Goal: Communication & Community: Answer question/provide support

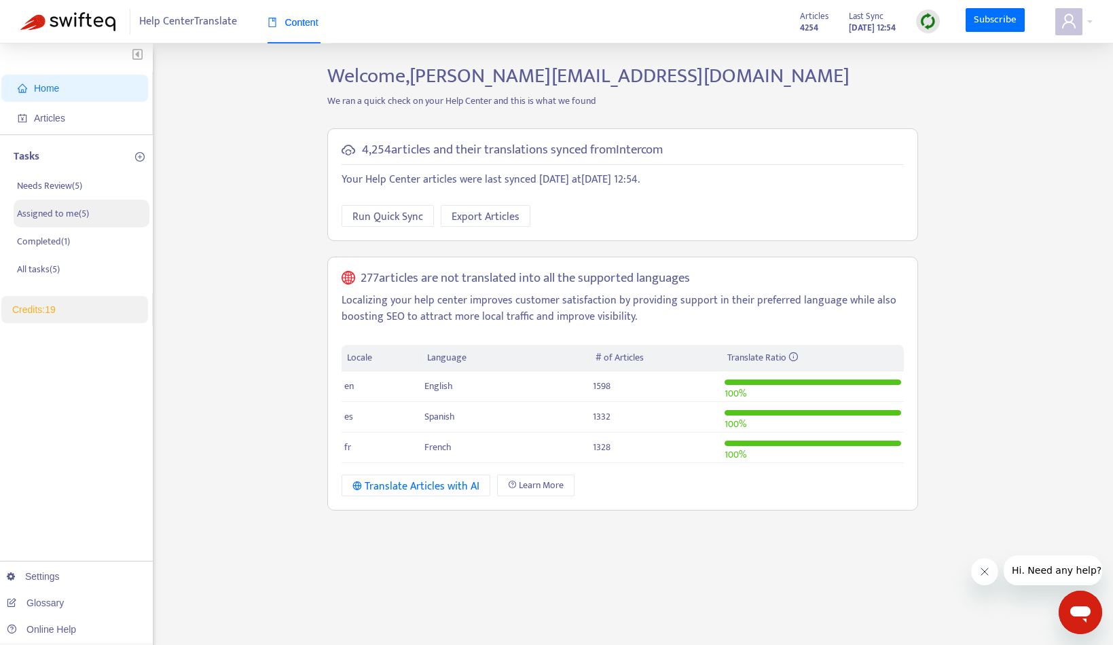
click at [89, 209] on p "Assigned to me ( 5 )" at bounding box center [53, 213] width 72 height 14
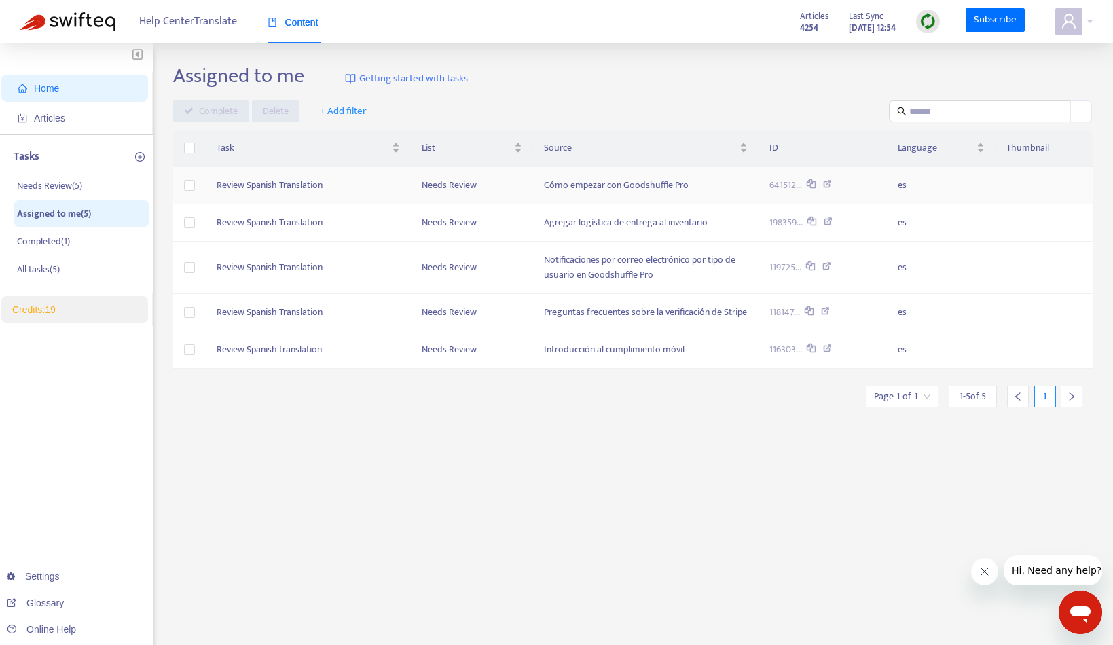
click at [318, 187] on td "Review Spanish Translation" at bounding box center [308, 185] width 204 height 37
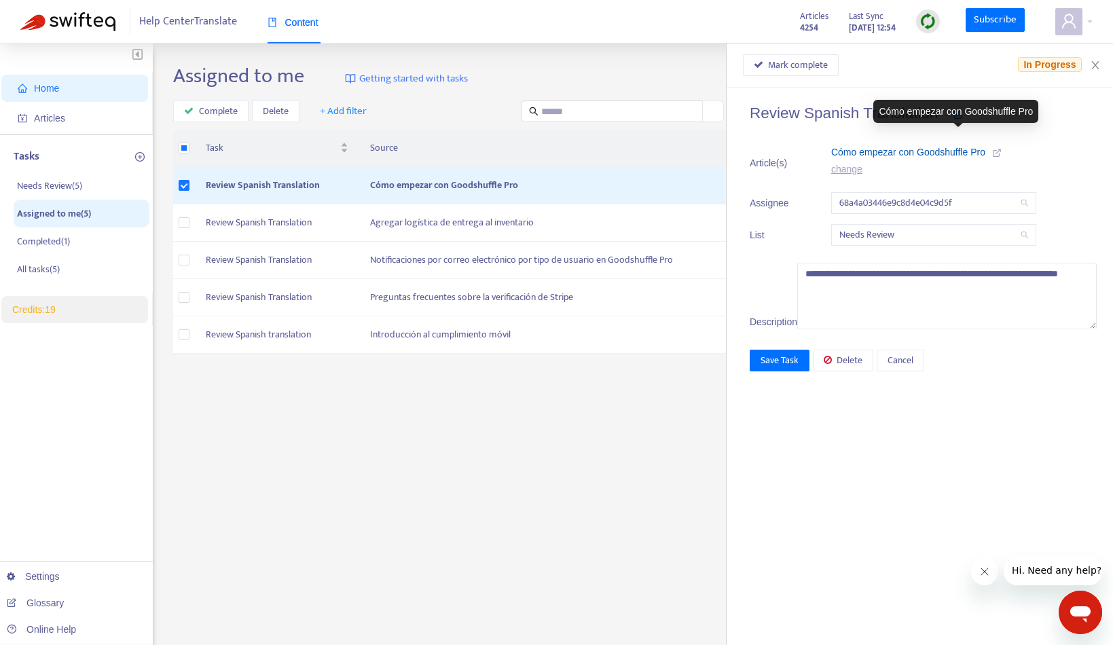
click at [985, 150] on span "Cómo empezar con Goodshuffle Pro" at bounding box center [908, 152] width 154 height 11
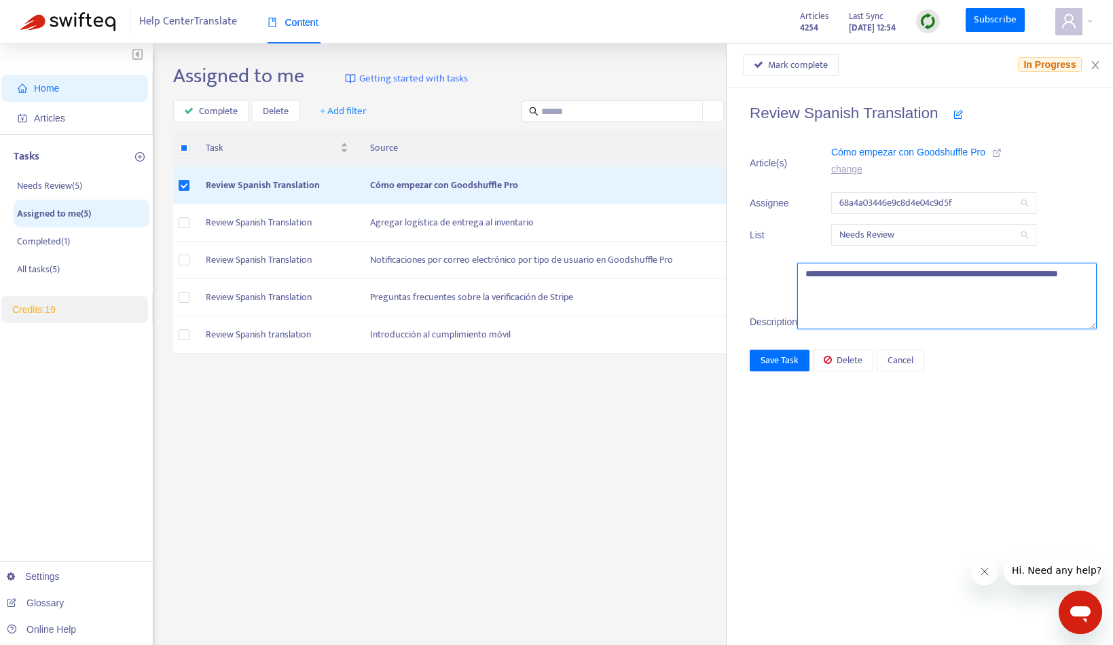
click at [979, 323] on textarea "**********" at bounding box center [946, 296] width 299 height 67
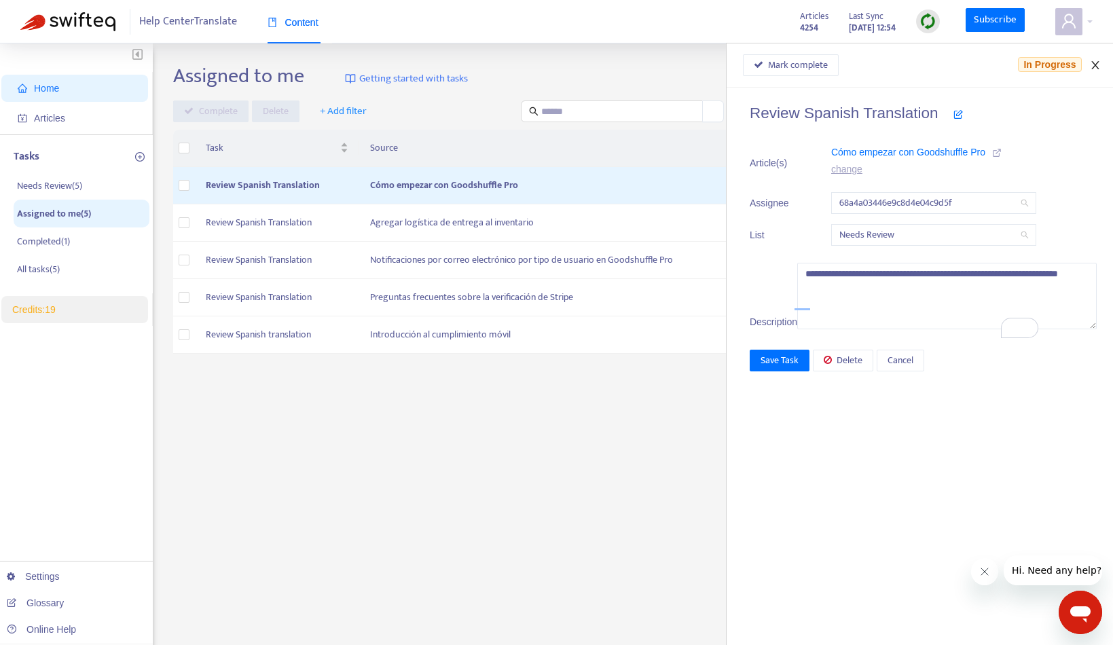
click at [1097, 67] on icon "close" at bounding box center [1094, 65] width 7 height 8
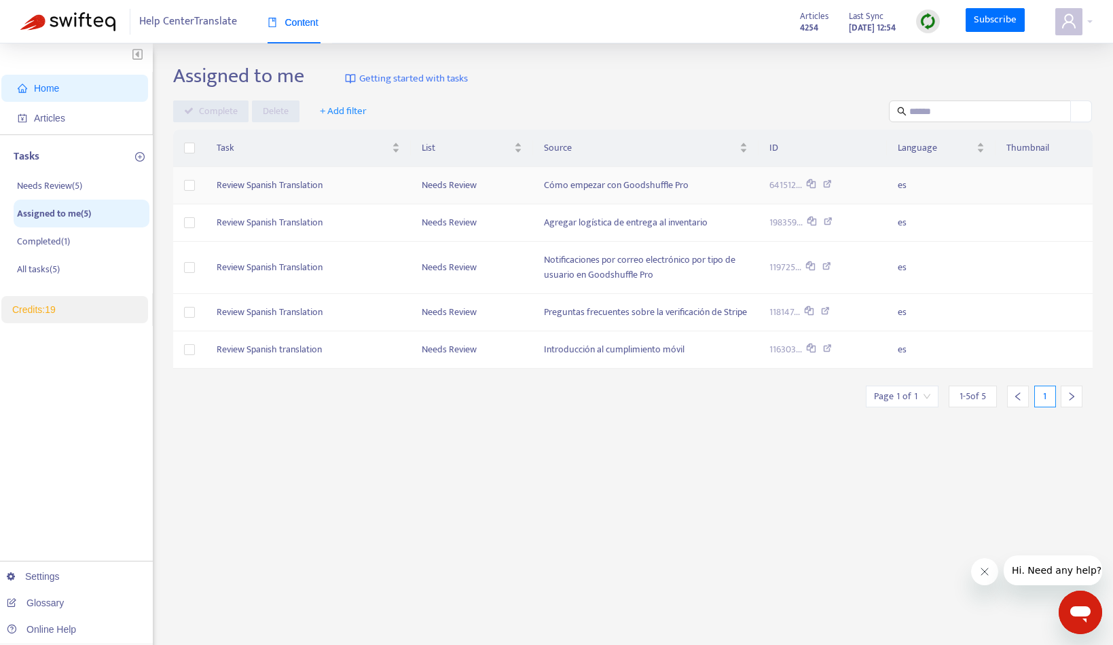
click at [452, 185] on td "Needs Review" at bounding box center [472, 185] width 123 height 37
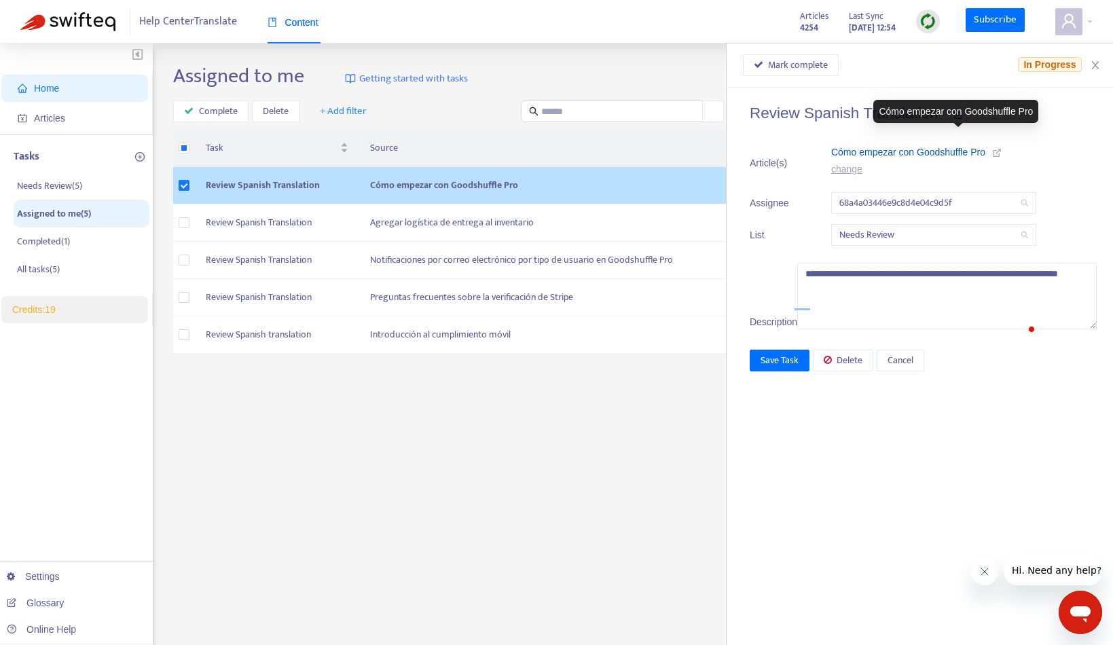
click at [943, 153] on span "Cómo empezar con Goodshuffle Pro" at bounding box center [908, 152] width 154 height 11
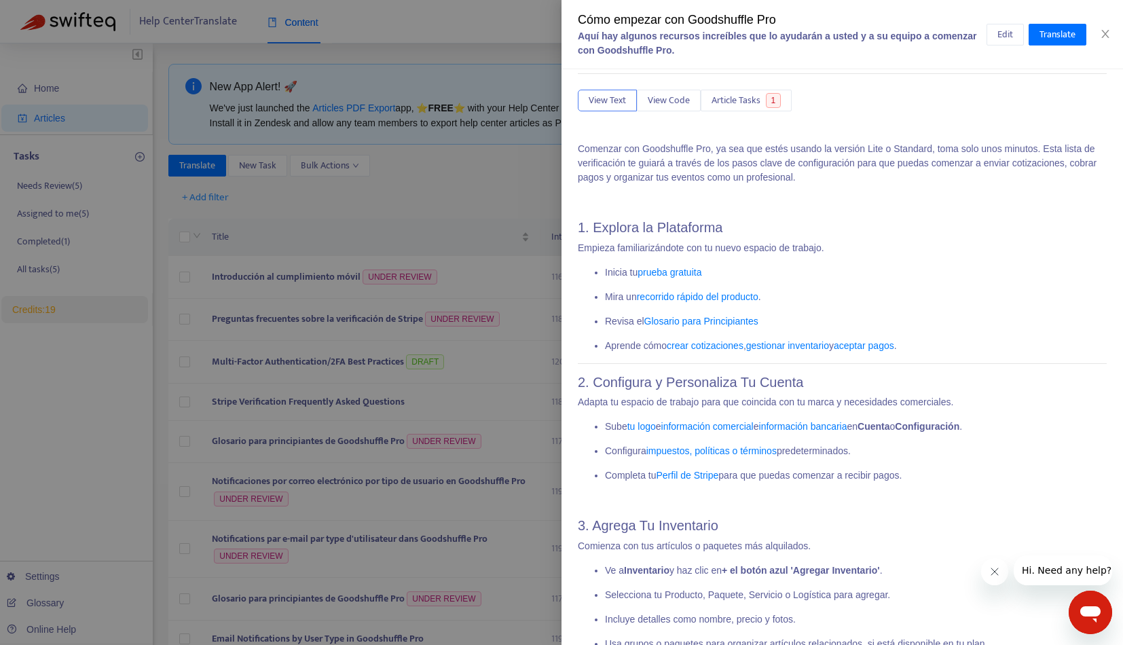
scroll to position [76, 0]
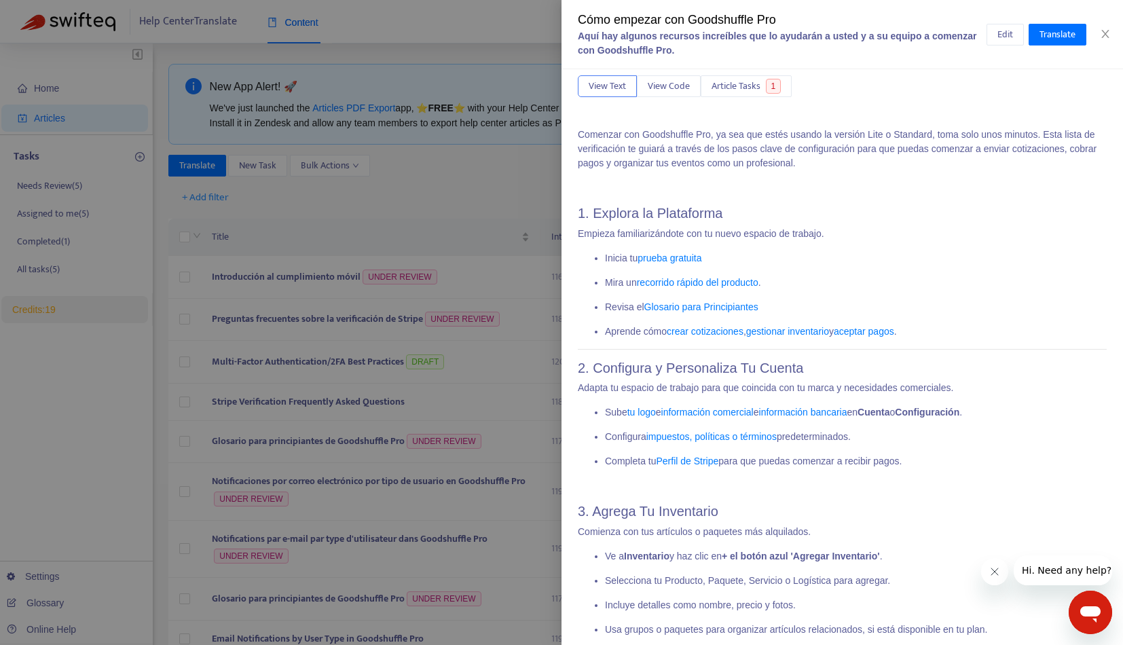
click at [683, 261] on link "prueba gratuita" at bounding box center [670, 258] width 64 height 11
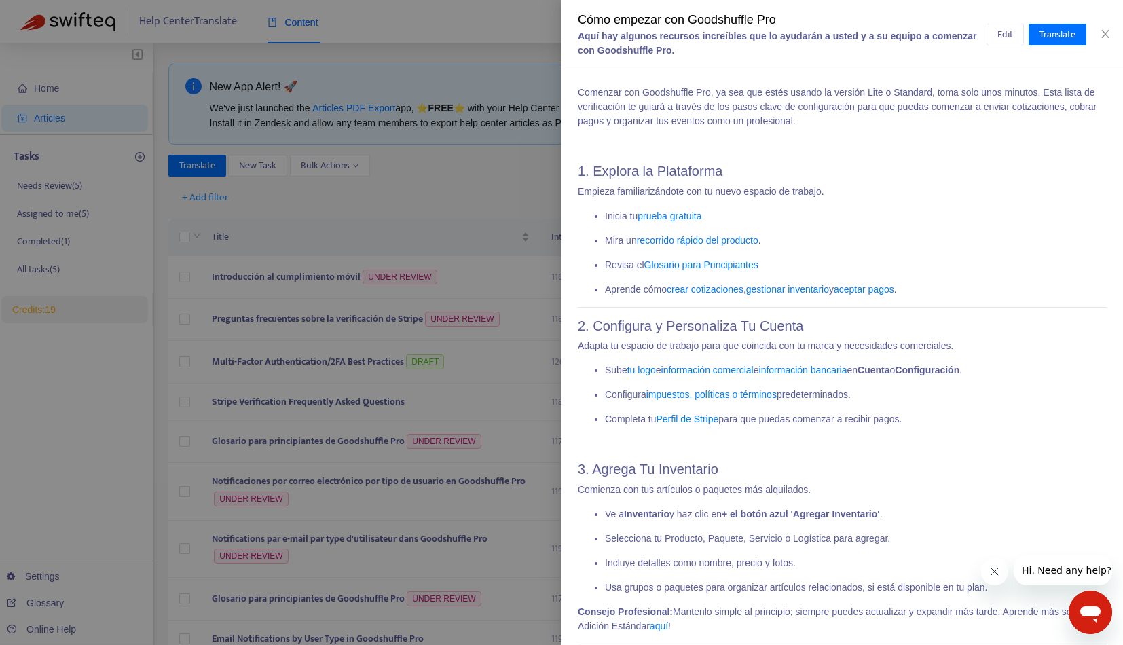
scroll to position [138, 0]
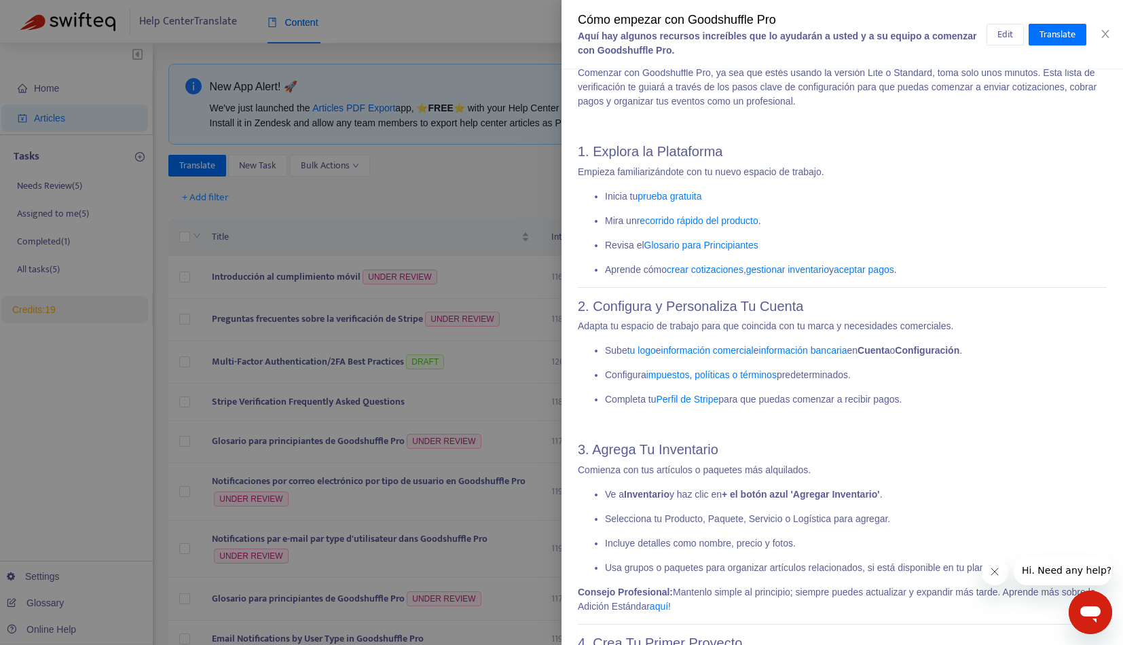
click at [747, 222] on link "recorrido rápido del producto" at bounding box center [698, 220] width 122 height 11
click at [729, 241] on link "Glosario para Principiantes" at bounding box center [701, 245] width 114 height 11
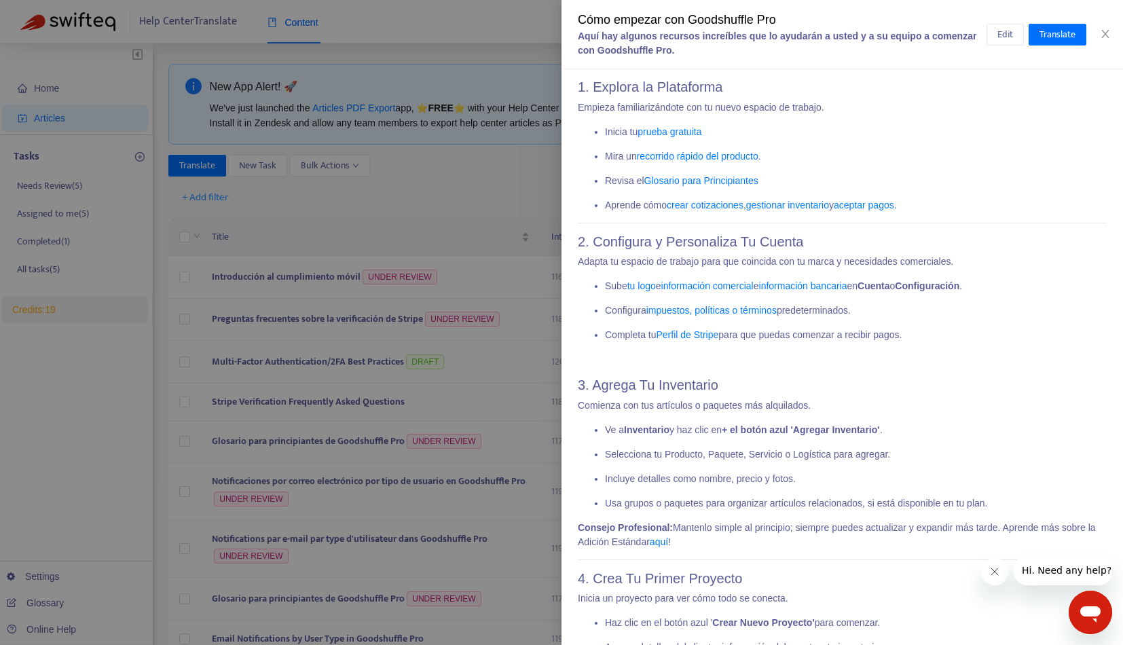
scroll to position [202, 0]
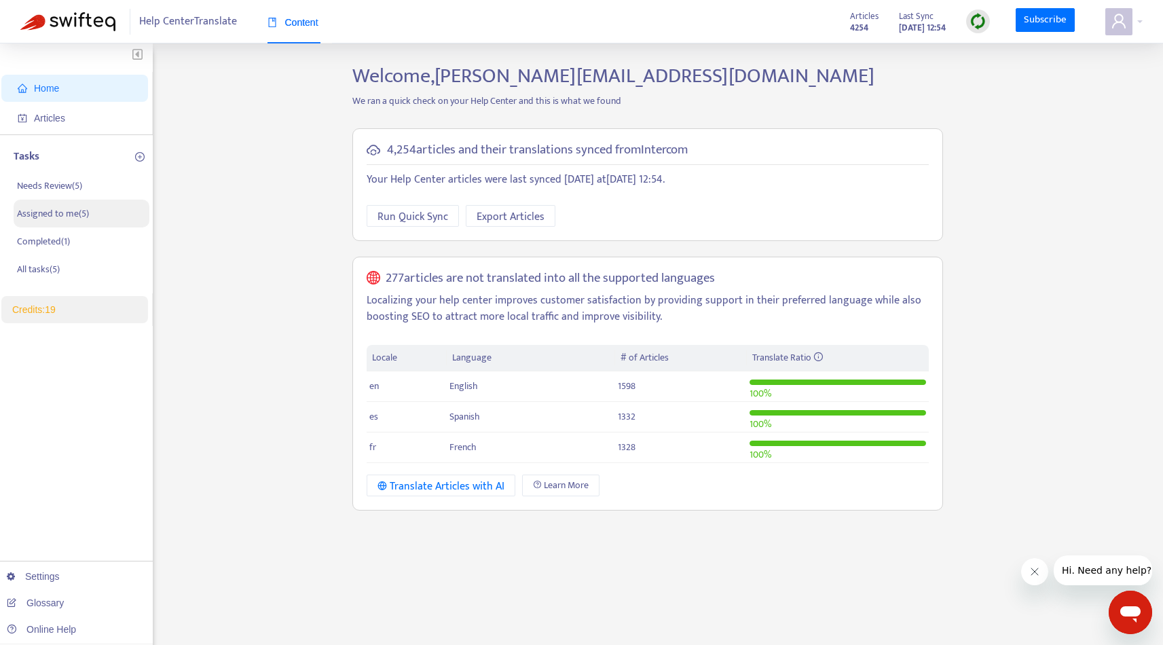
click at [59, 219] on p "Assigned to me ( 5 )" at bounding box center [53, 213] width 72 height 14
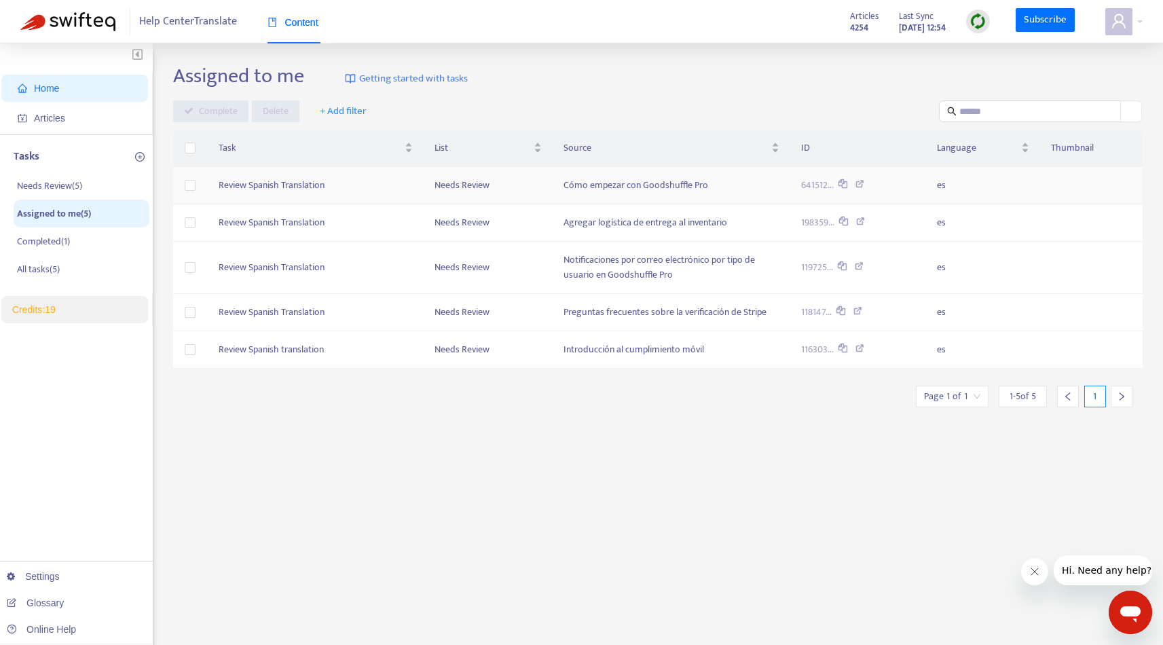
click at [363, 180] on td "Review Spanish Translation" at bounding box center [316, 185] width 216 height 37
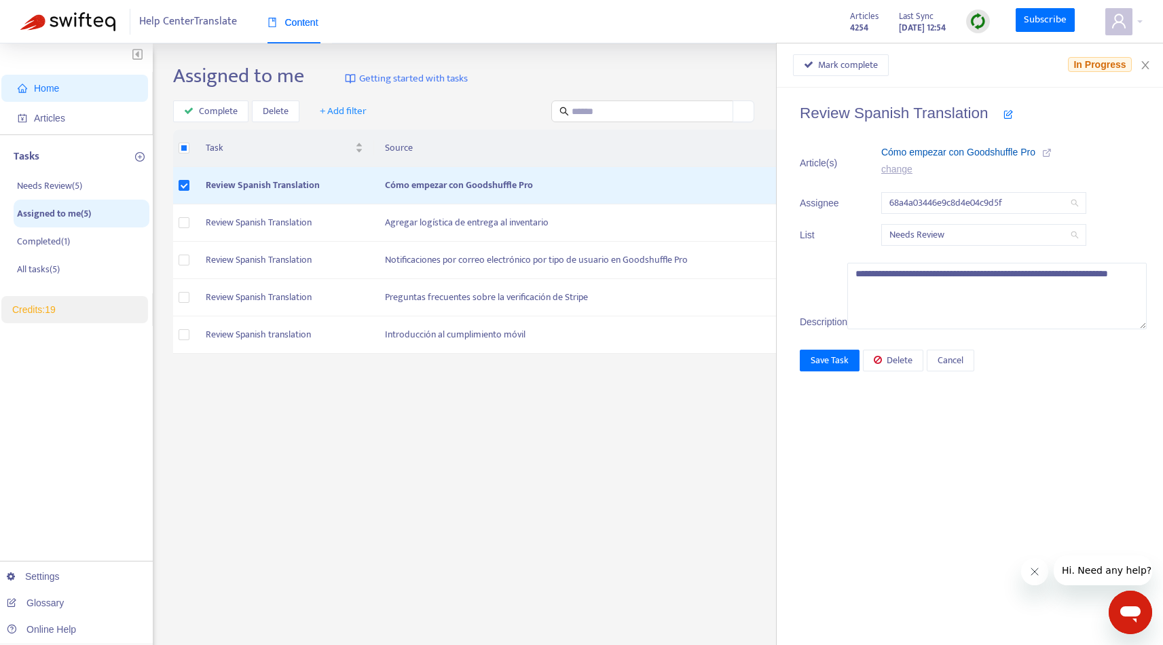
click at [1027, 149] on span "Cómo empezar con Goodshuffle Pro" at bounding box center [958, 152] width 154 height 11
click at [1095, 64] on span "In Progress" at bounding box center [1099, 64] width 63 height 15
click at [112, 220] on li "Assigned to me ( 5 )" at bounding box center [82, 214] width 136 height 28
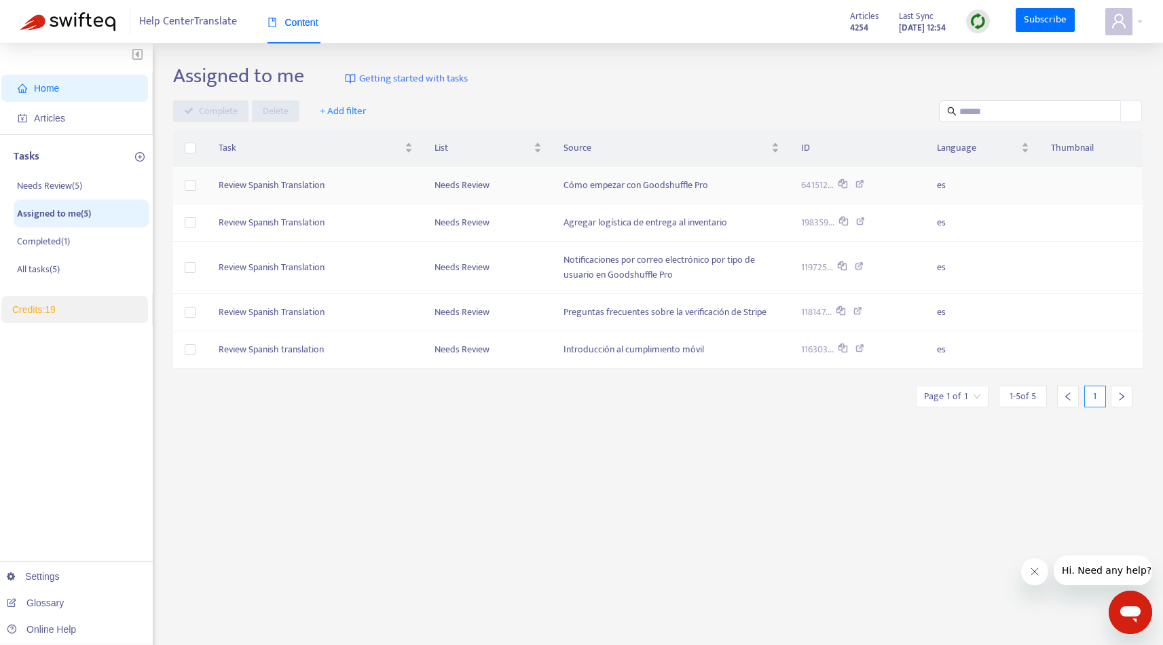
click at [363, 191] on td "Review Spanish Translation" at bounding box center [316, 185] width 216 height 37
type textarea "**********"
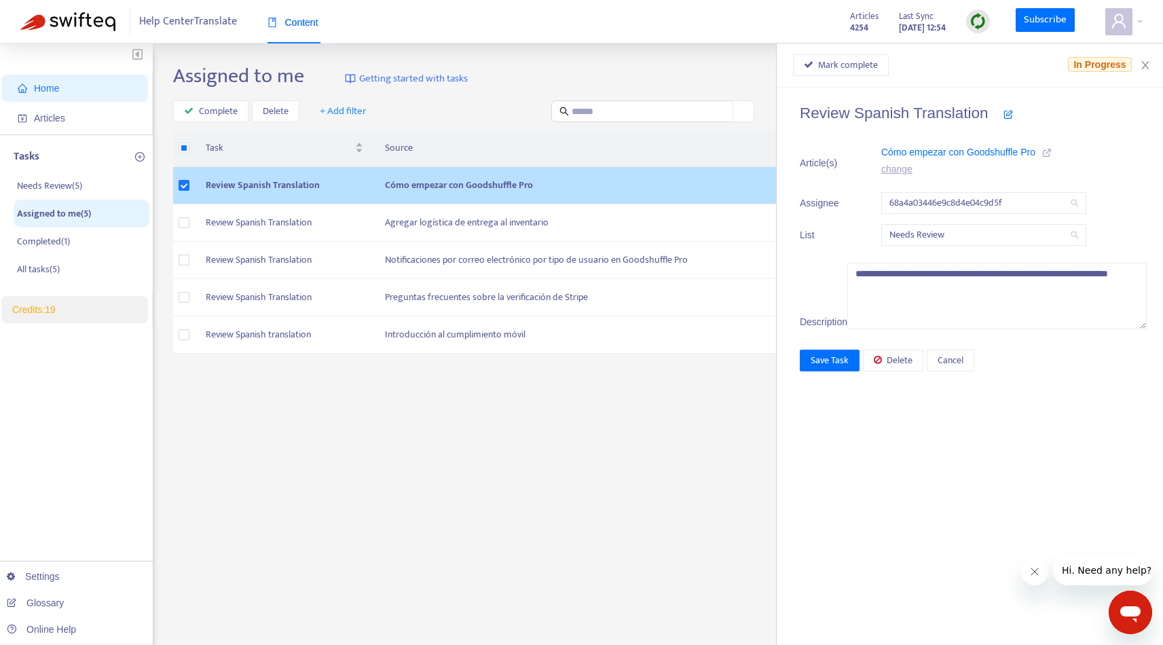
click at [331, 194] on td "Review Spanish Translation" at bounding box center [284, 185] width 179 height 37
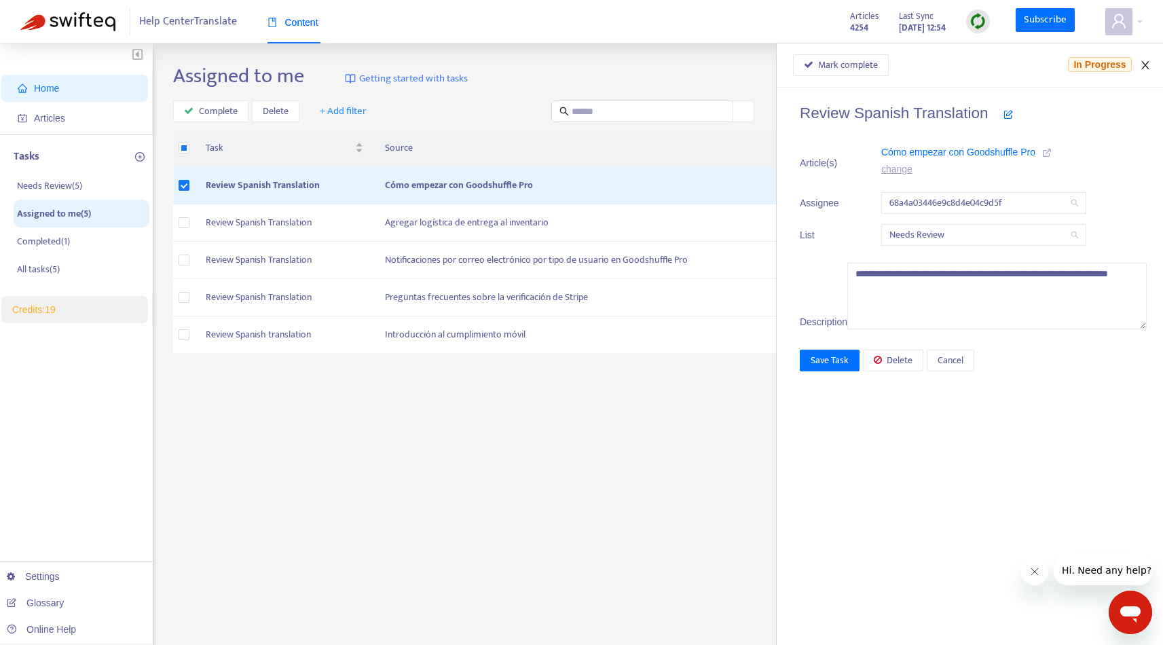
click at [1146, 63] on icon "close" at bounding box center [1145, 65] width 11 height 11
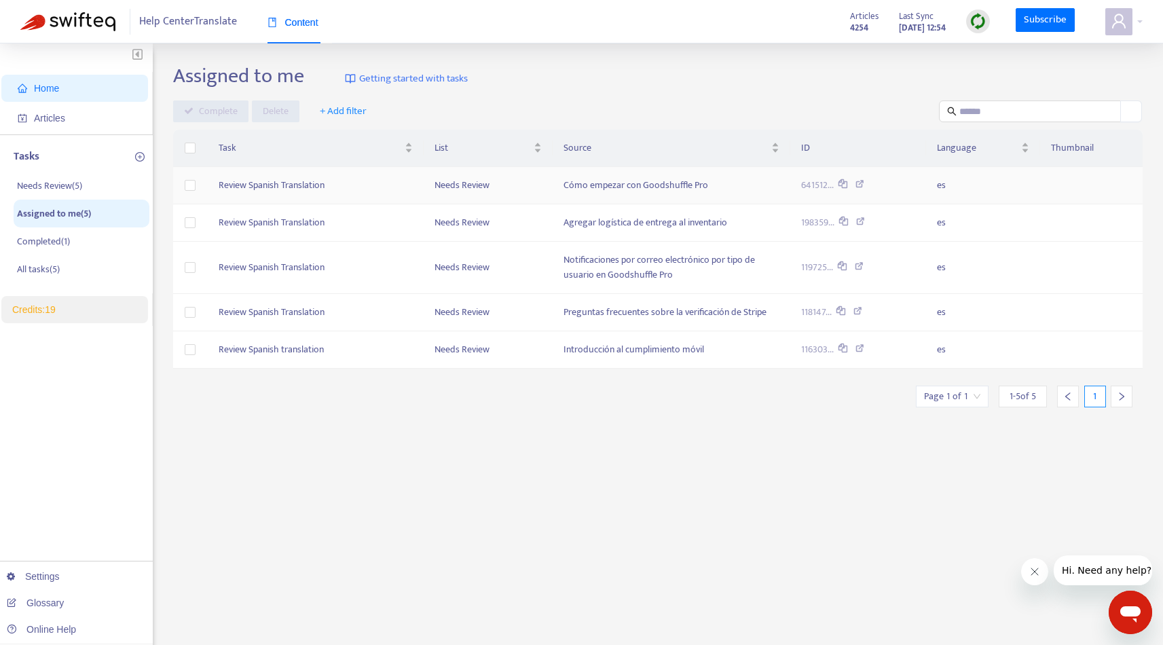
click at [392, 193] on td "Review Spanish Translation" at bounding box center [316, 185] width 216 height 37
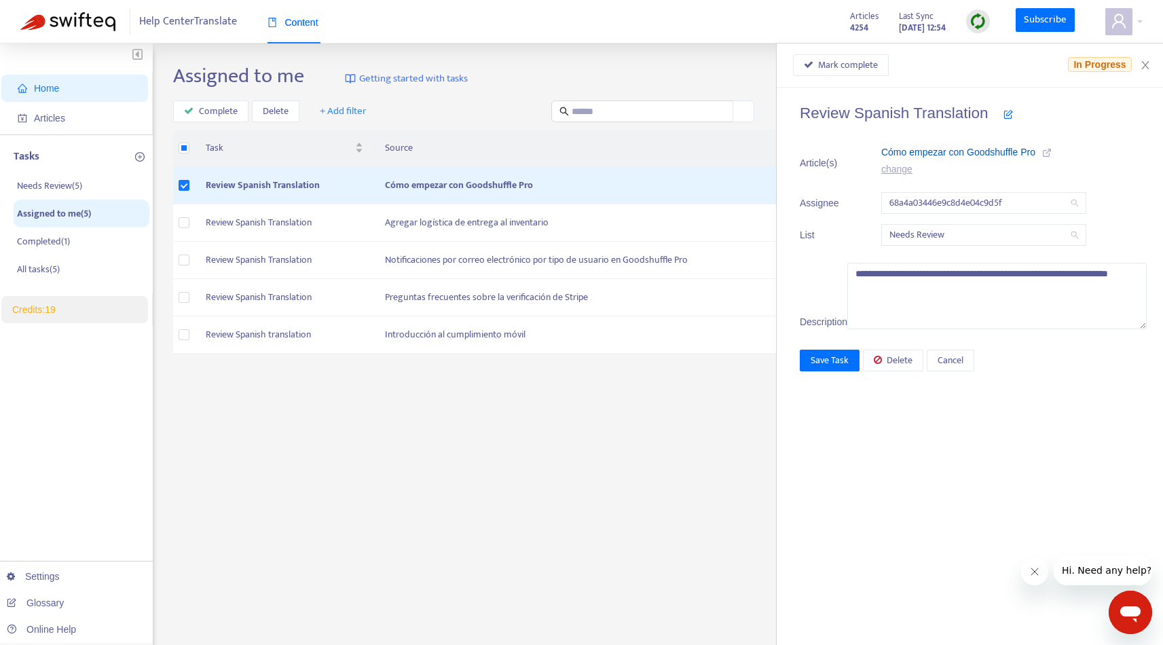
click at [1016, 153] on span "Cómo empezar con Goodshuffle Pro" at bounding box center [958, 152] width 154 height 11
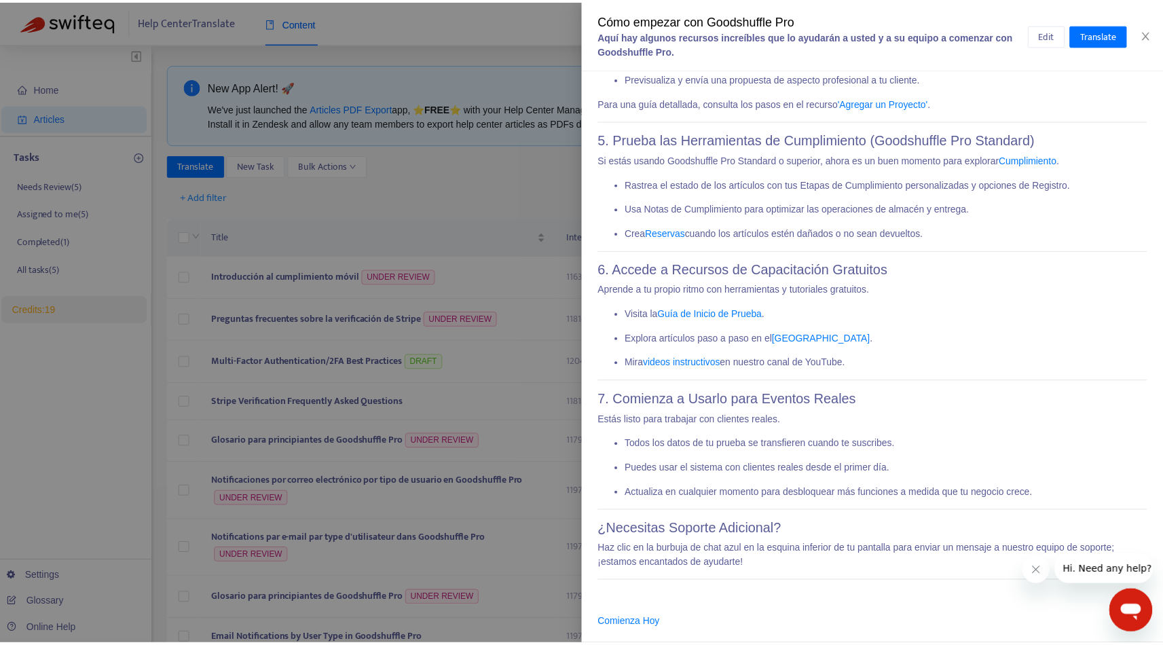
scroll to position [798, 0]
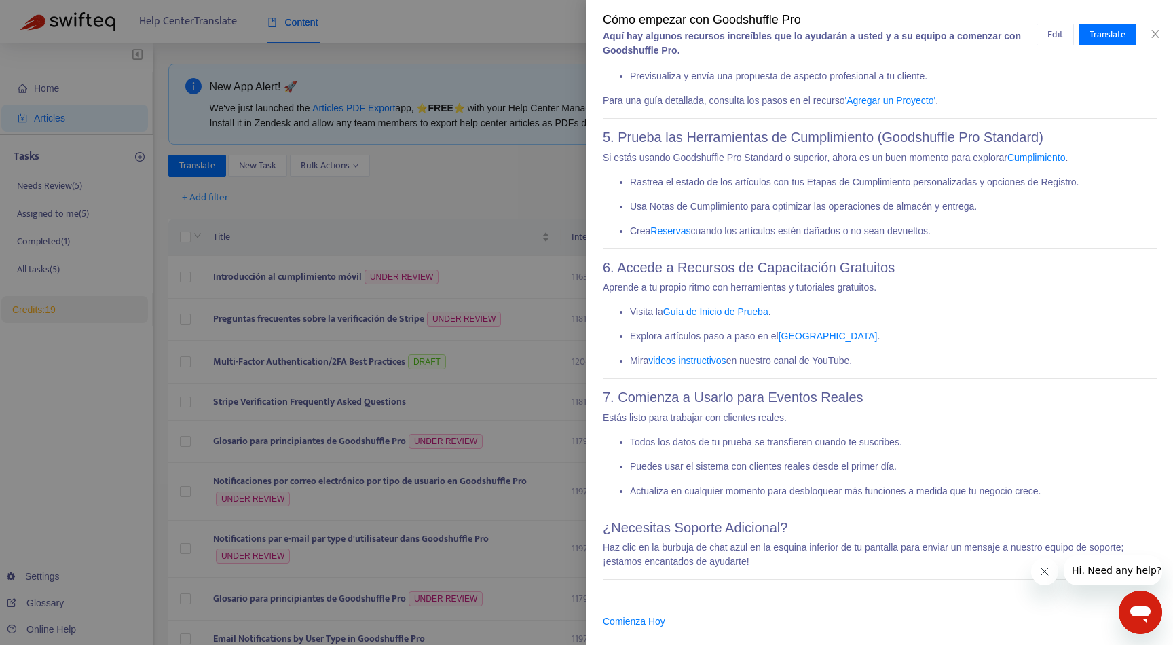
click at [1066, 163] on p "Si estás usando Goodshuffle Pro Standard o superior, ahora es un buen momento p…" at bounding box center [880, 158] width 554 height 14
click at [1066, 159] on link "Cumplimiento" at bounding box center [1037, 157] width 58 height 11
click at [472, 186] on div at bounding box center [586, 322] width 1173 height 645
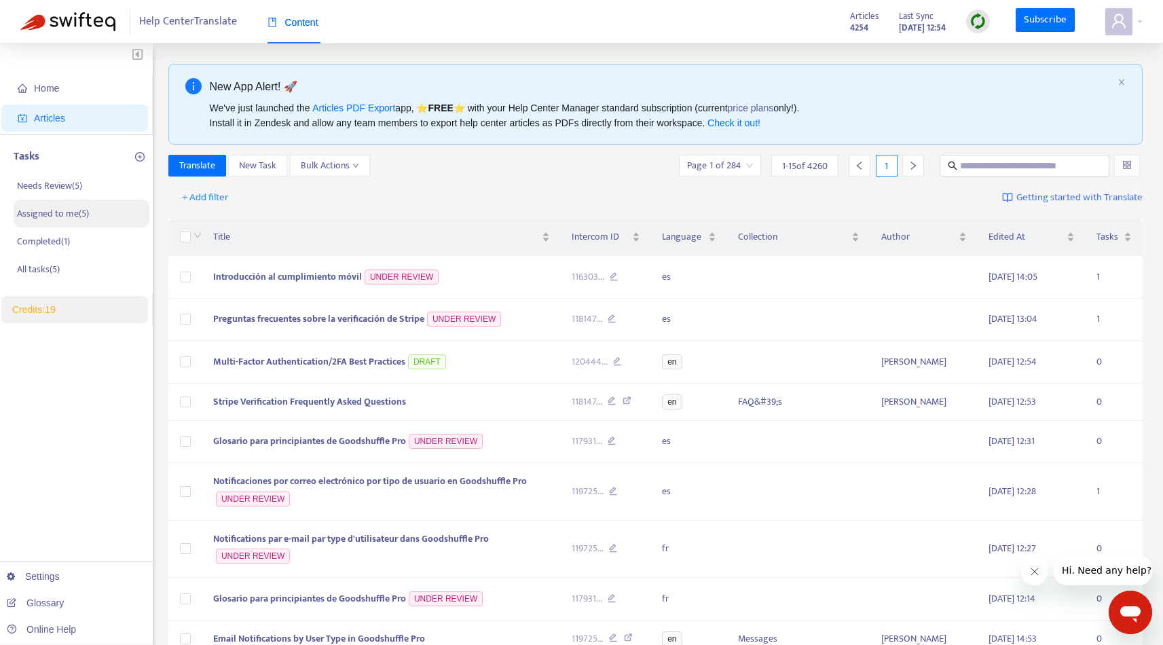
click at [65, 213] on p "Assigned to me ( 5 )" at bounding box center [53, 213] width 72 height 14
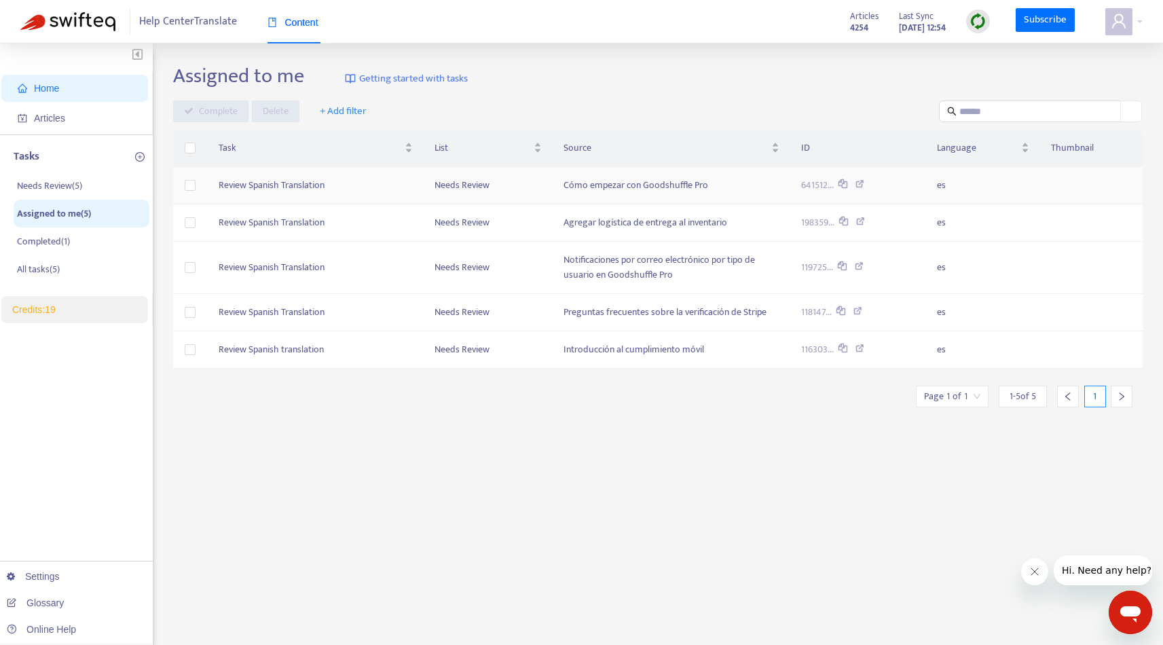
click at [394, 192] on td "Review Spanish Translation" at bounding box center [316, 185] width 216 height 37
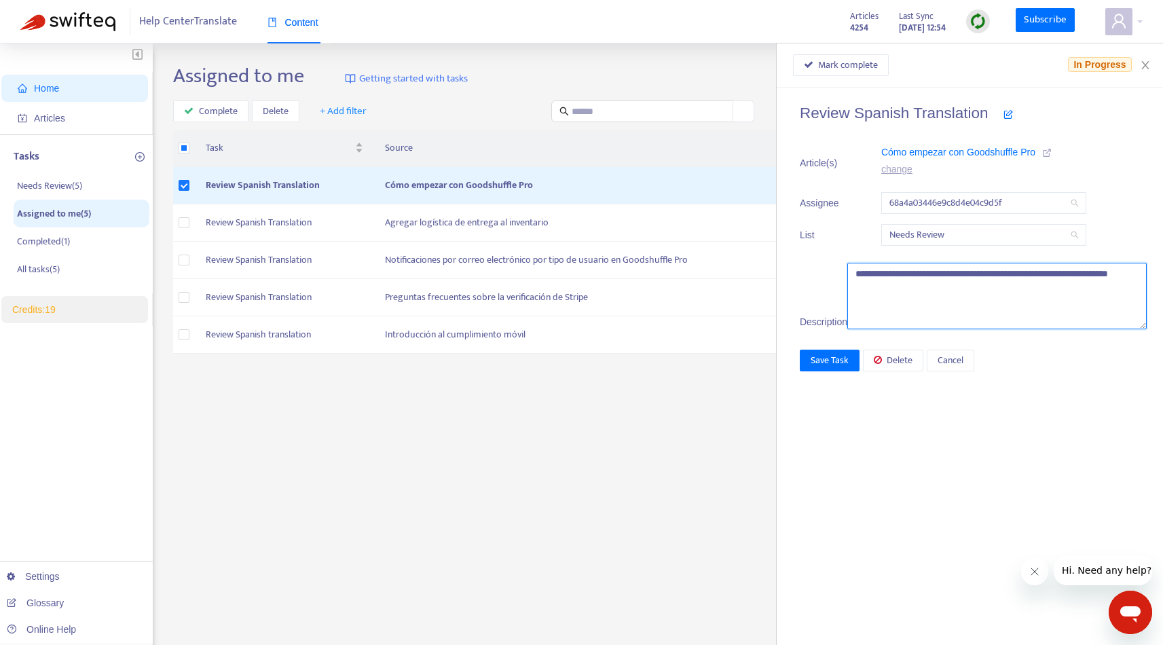
click at [958, 312] on textarea "**********" at bounding box center [996, 296] width 299 height 67
click at [1080, 312] on textarea "**********" at bounding box center [996, 296] width 299 height 67
click at [1111, 329] on textarea "**********" at bounding box center [996, 296] width 299 height 67
type textarea "**********"
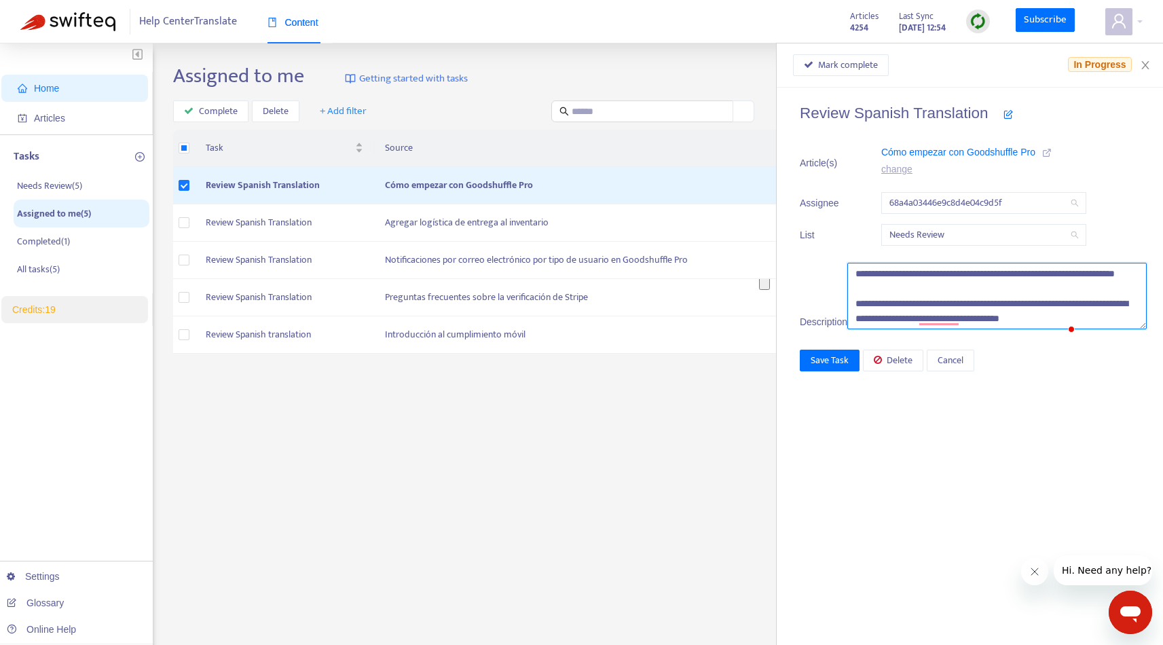
drag, startPoint x: 854, startPoint y: 318, endPoint x: 1119, endPoint y: 330, distance: 265.8
click at [1119, 329] on div "**********" at bounding box center [973, 216] width 347 height 225
click at [849, 368] on span "Save Task" at bounding box center [830, 360] width 38 height 15
click at [351, 340] on td "Review Spanish translation" at bounding box center [284, 334] width 179 height 37
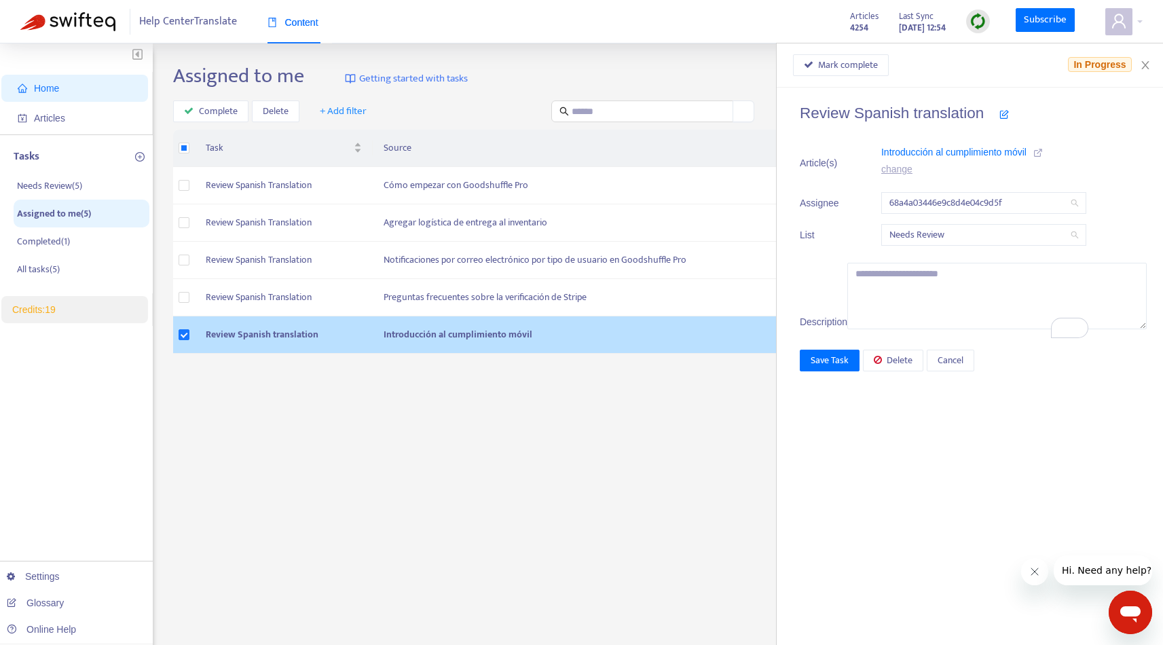
click at [394, 338] on td "Introducción al cumplimiento móvil" at bounding box center [588, 334] width 431 height 37
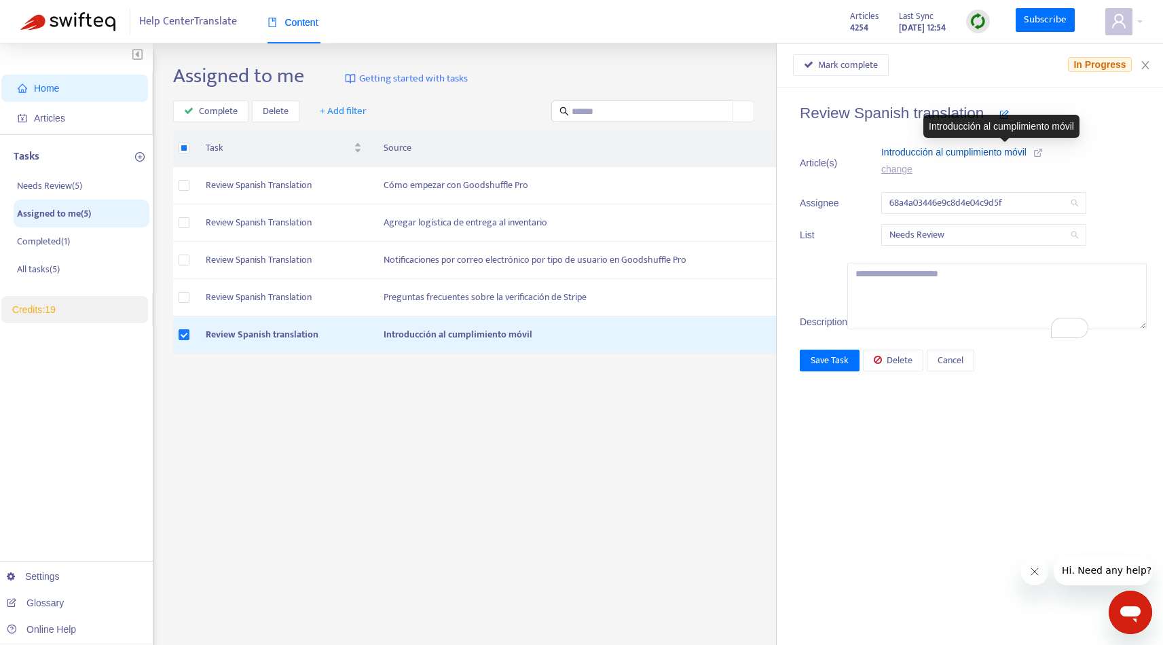
click at [1027, 151] on span "Introducción al cumplimiento móvil" at bounding box center [953, 152] width 145 height 11
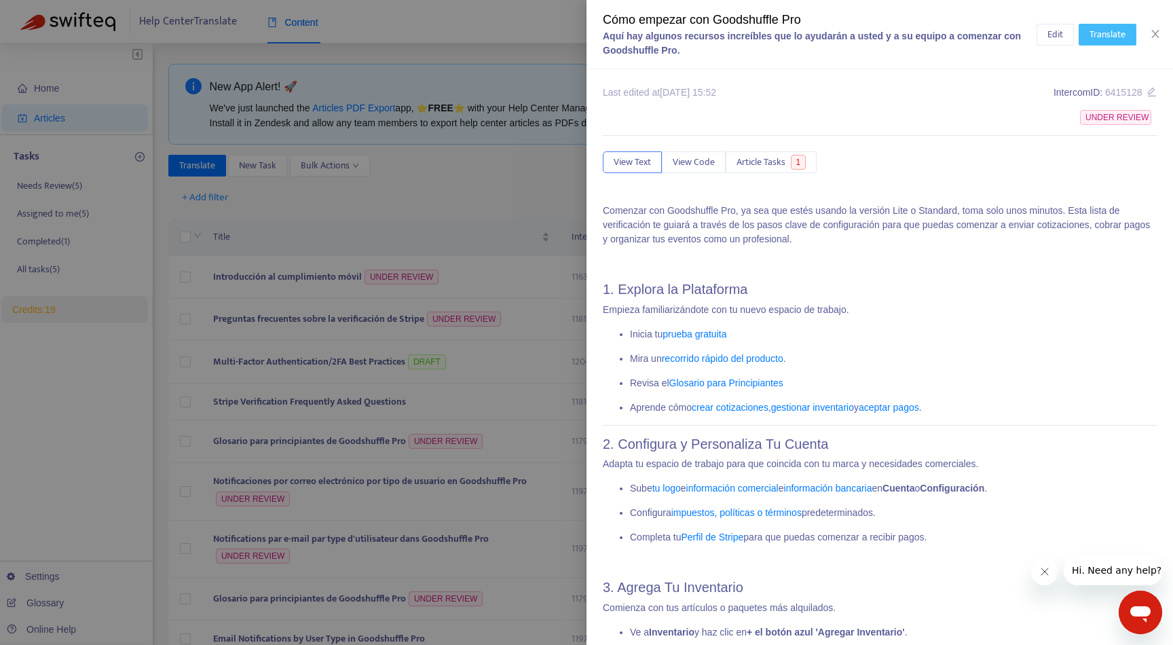
click at [1107, 33] on span "Translate" at bounding box center [1108, 34] width 36 height 15
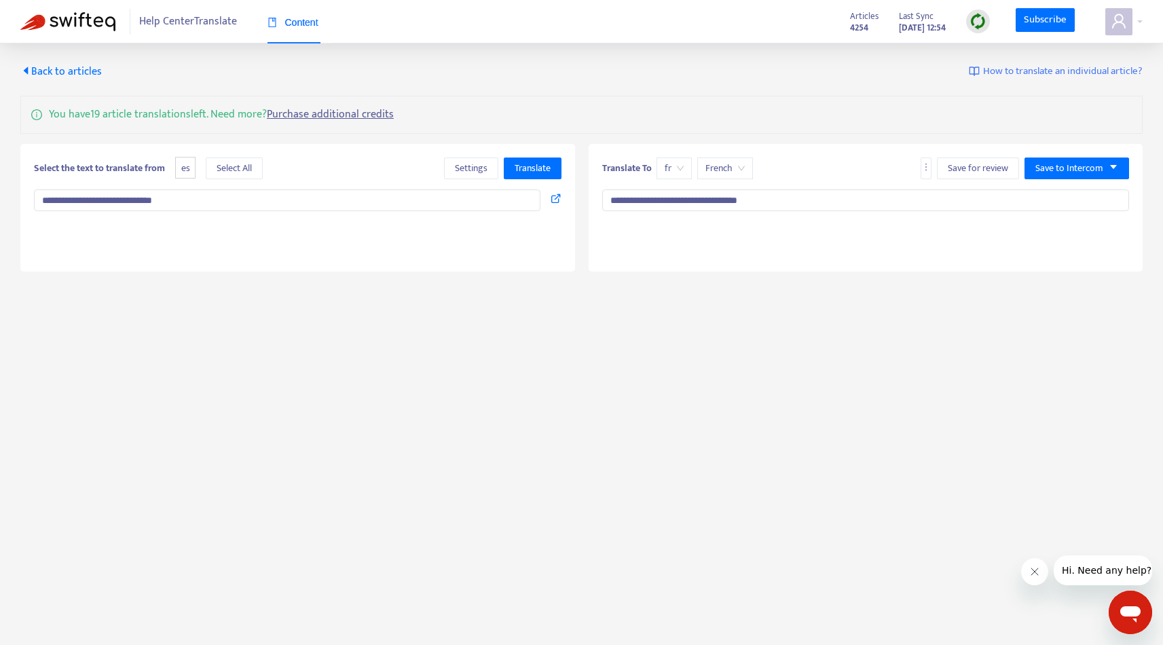
type textarea "**********"
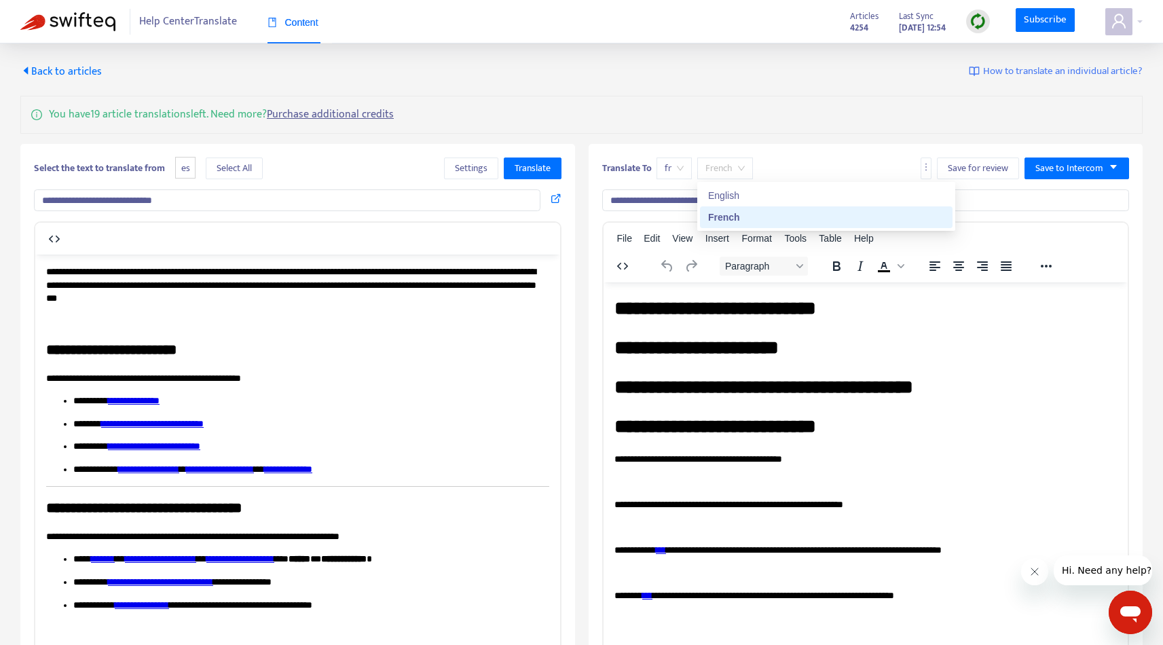
click at [733, 168] on span "French" at bounding box center [725, 168] width 39 height 20
click at [742, 189] on div "English" at bounding box center [826, 195] width 236 height 15
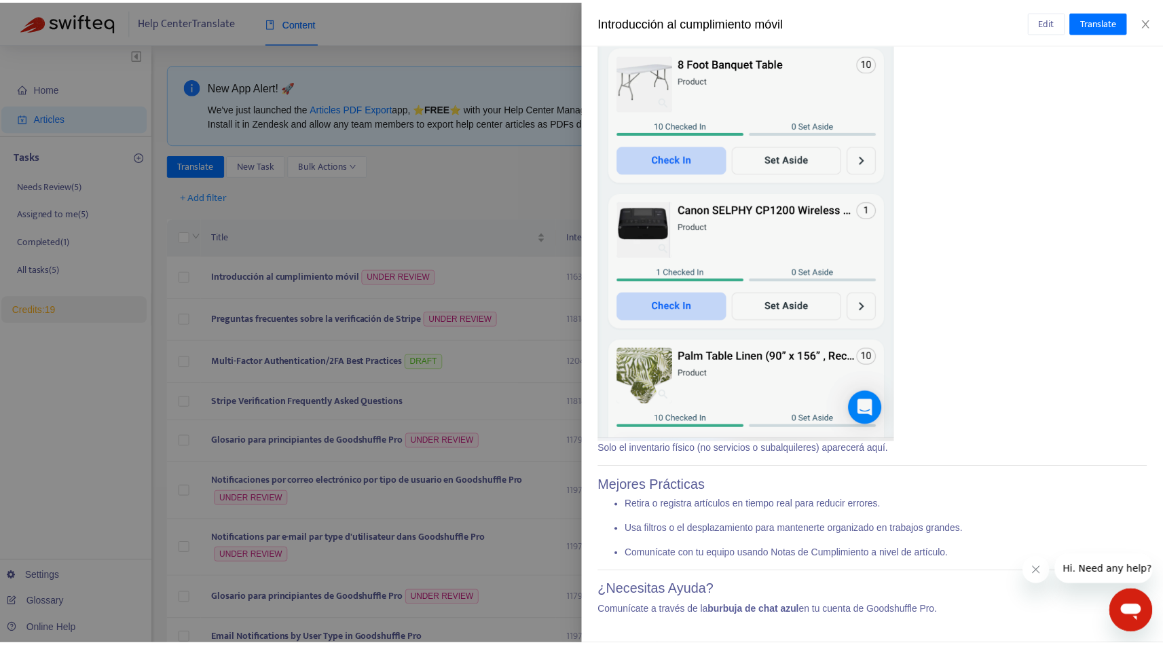
scroll to position [6493, 0]
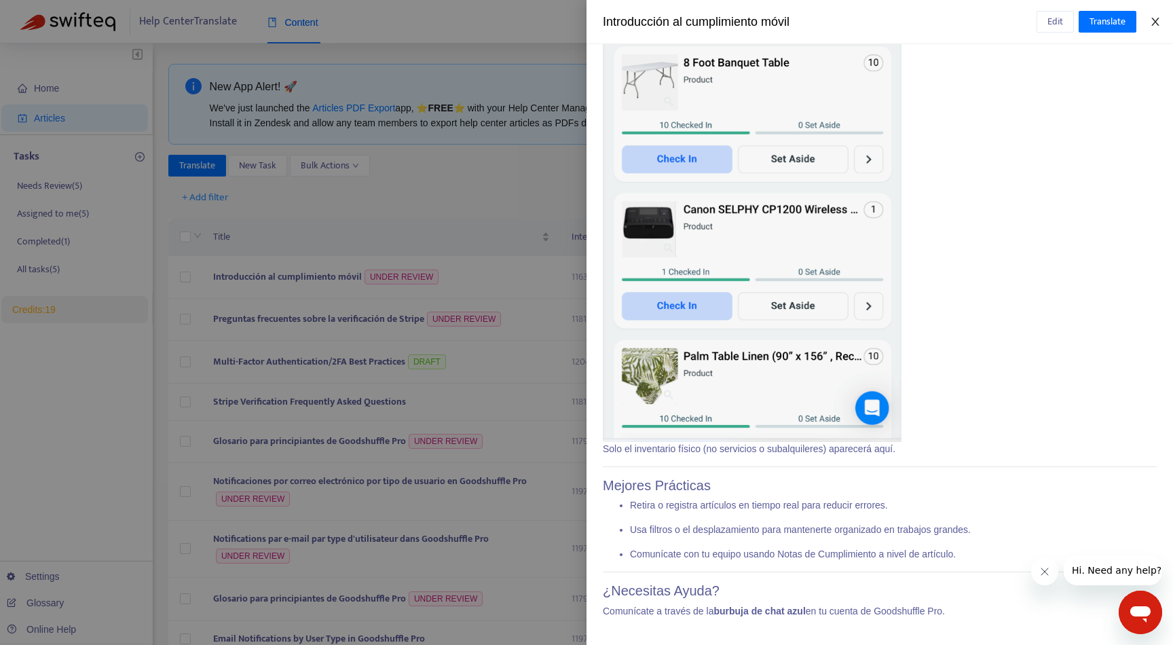
click at [1152, 18] on icon "close" at bounding box center [1155, 22] width 7 height 8
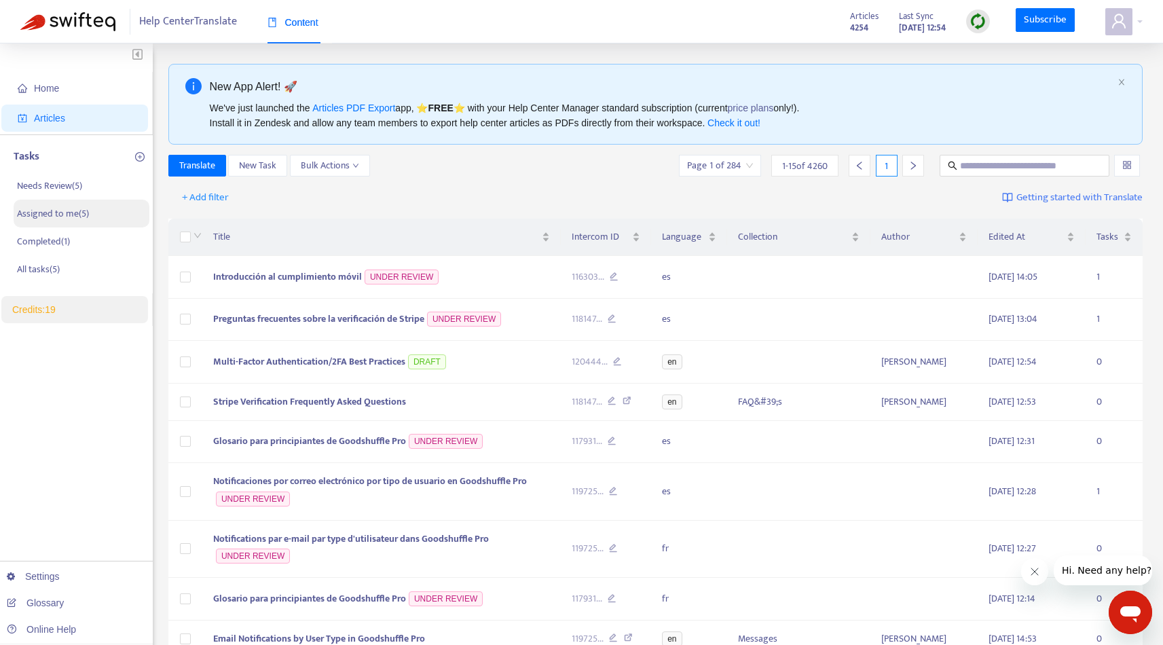
click at [89, 208] on p "Assigned to me ( 5 )" at bounding box center [53, 213] width 72 height 14
